Goal: Information Seeking & Learning: Learn about a topic

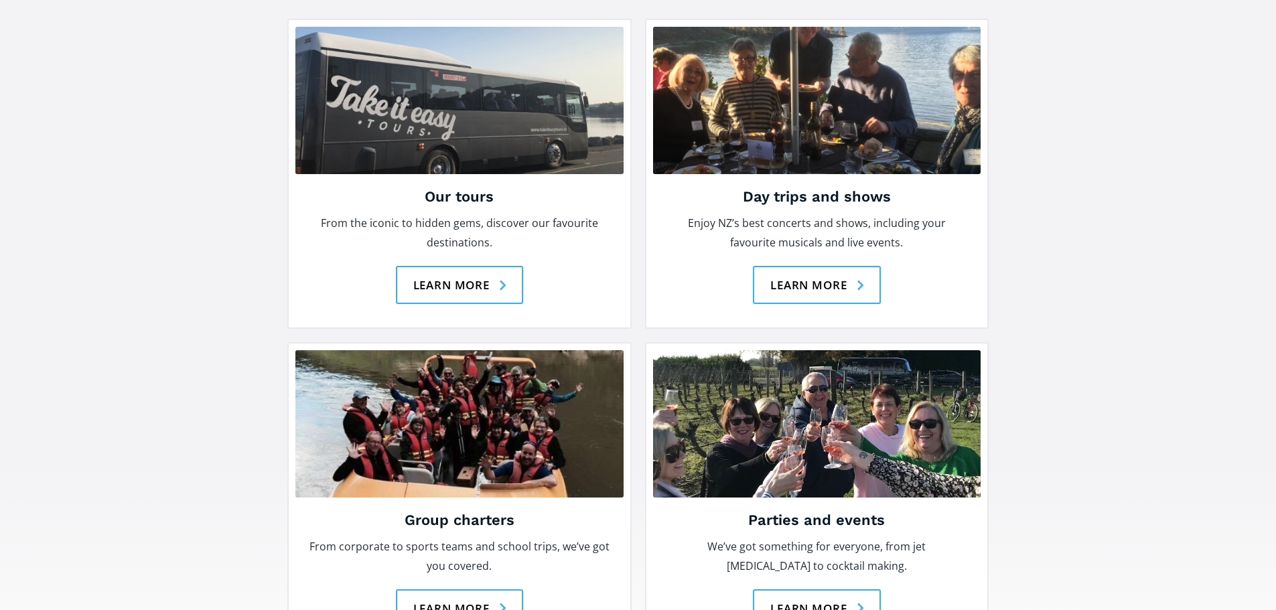
scroll to position [1876, 0]
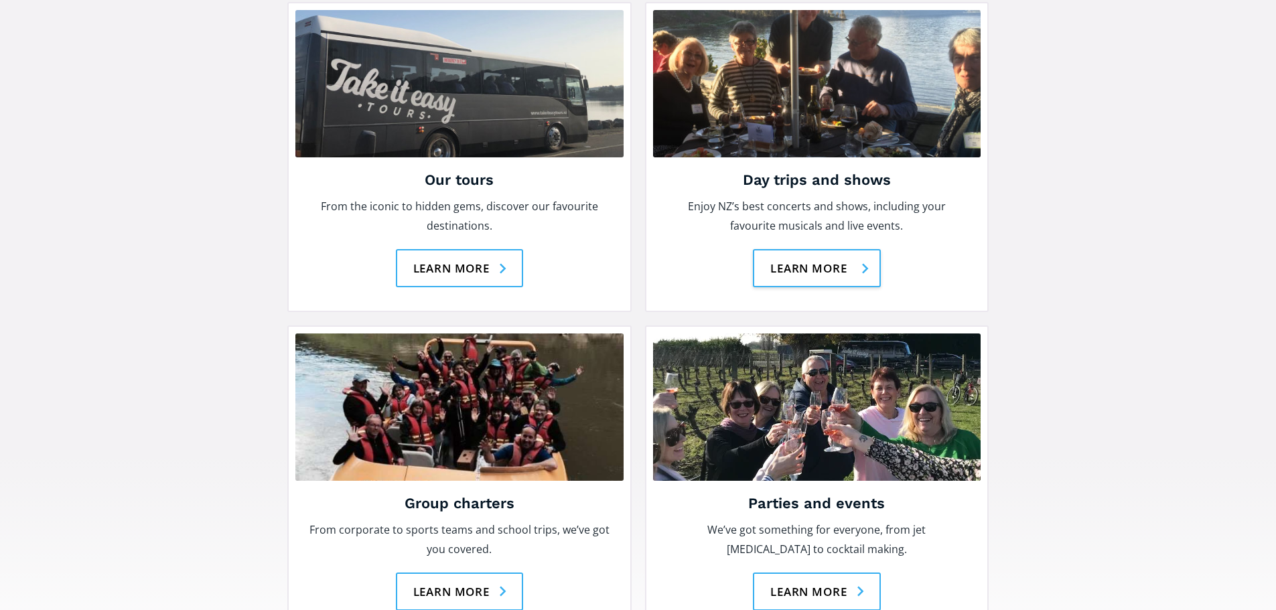
click at [810, 249] on link "Learn more" at bounding box center [817, 268] width 128 height 38
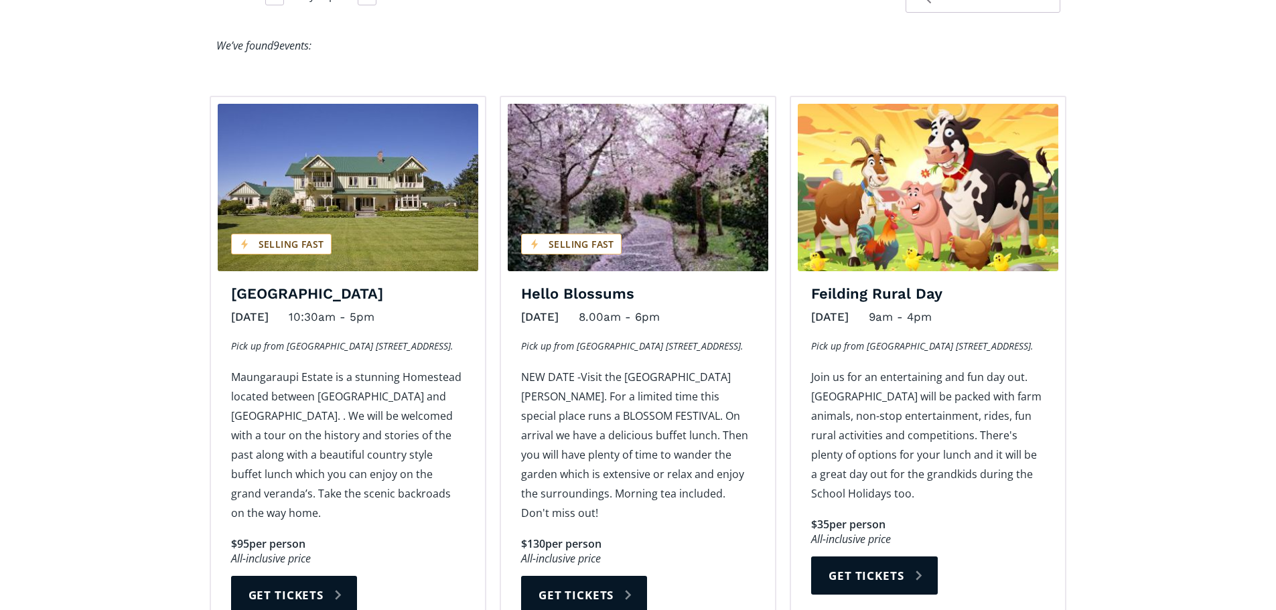
scroll to position [938, 0]
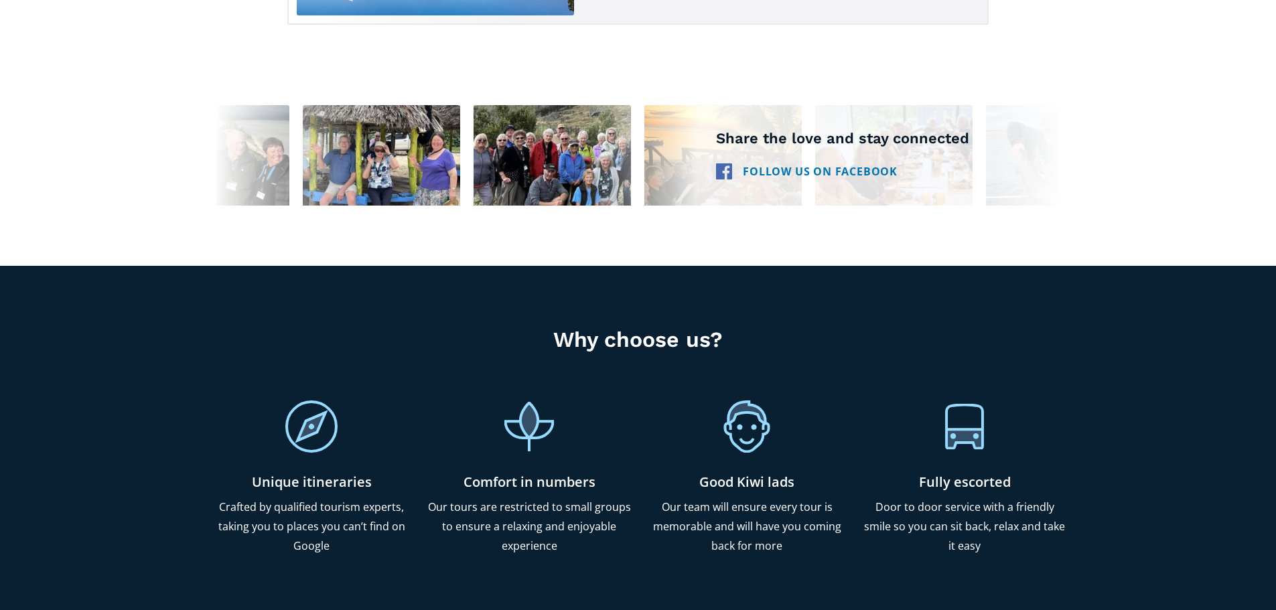
scroll to position [2947, 0]
